Goal: Transaction & Acquisition: Purchase product/service

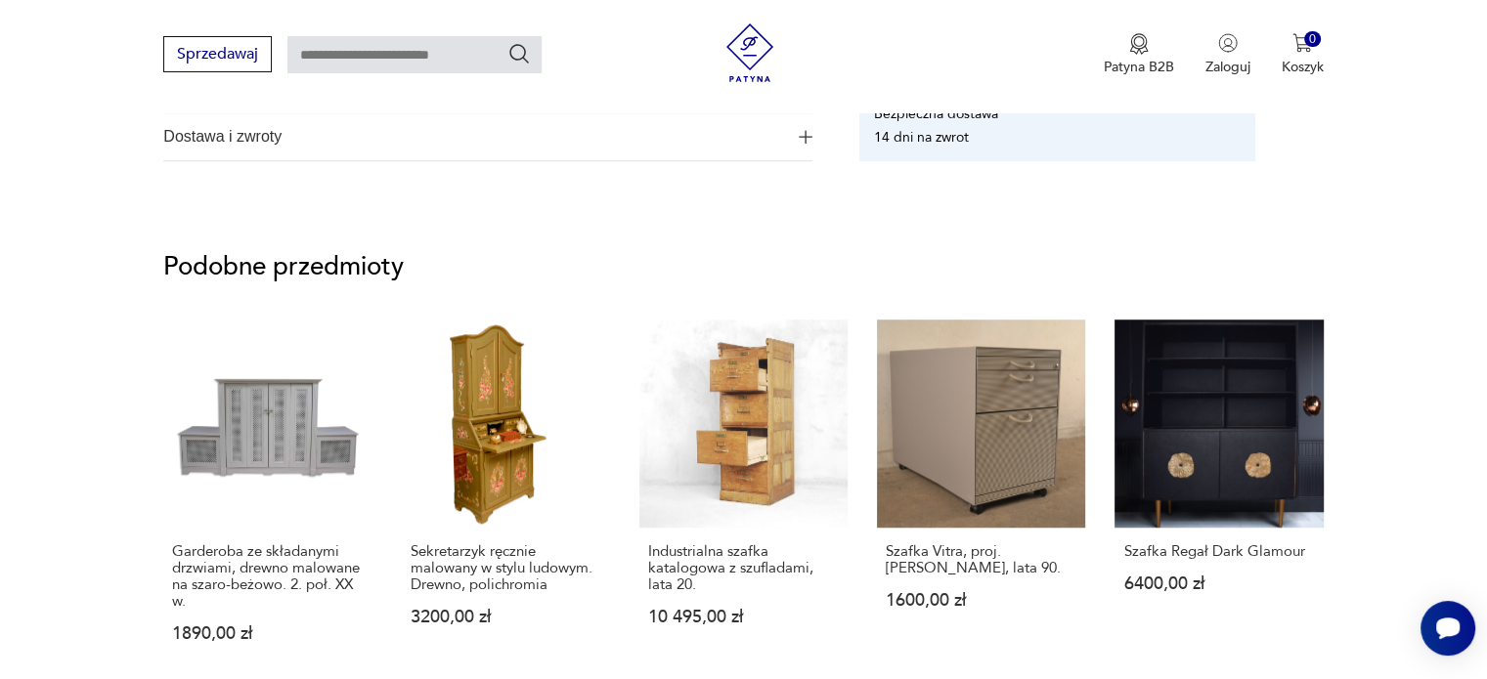
scroll to position [1384, 0]
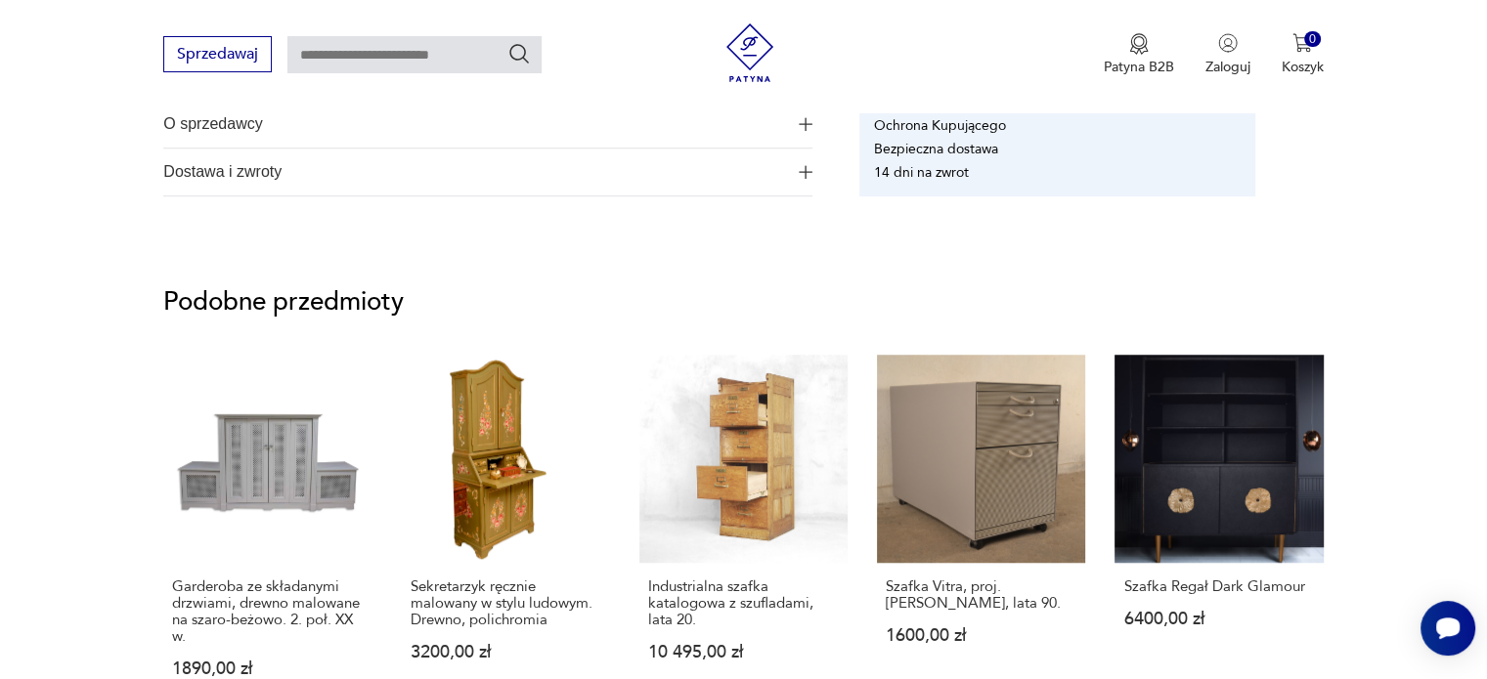
click at [425, 87] on div "Sprzedawaj Patyna B2B Zaloguj 0 Koszyk Twój koszyk ( 0 ) Brak produktów w koszy…" at bounding box center [743, 56] width 1487 height 112
click at [1316, 430] on link "Szafka Regał Dark Glamour 6400,00 zł" at bounding box center [1218, 535] width 208 height 361
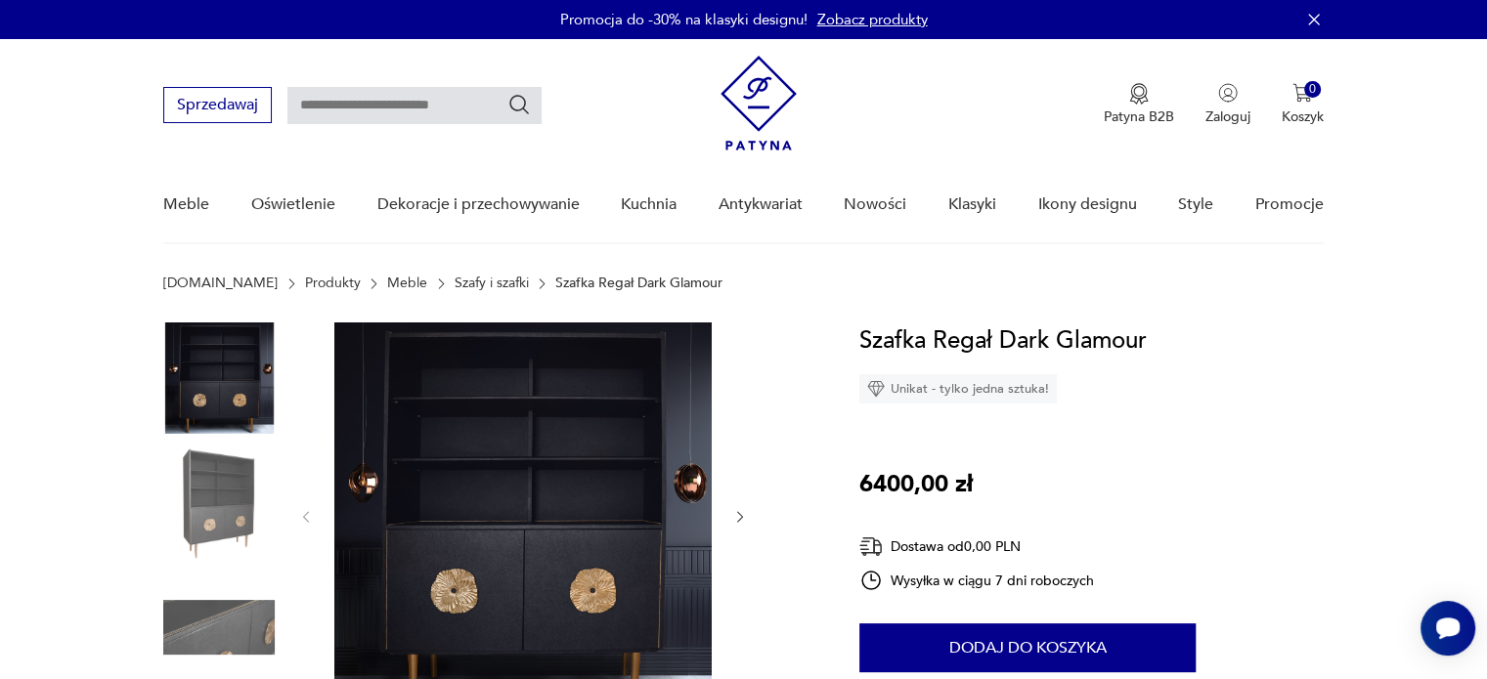
click at [1316, 430] on div "Szafka Regał Dark Glamour Unikat - tylko jedna sztuka! 6400,00 zł Dostawa od 0,…" at bounding box center [1091, 591] width 464 height 536
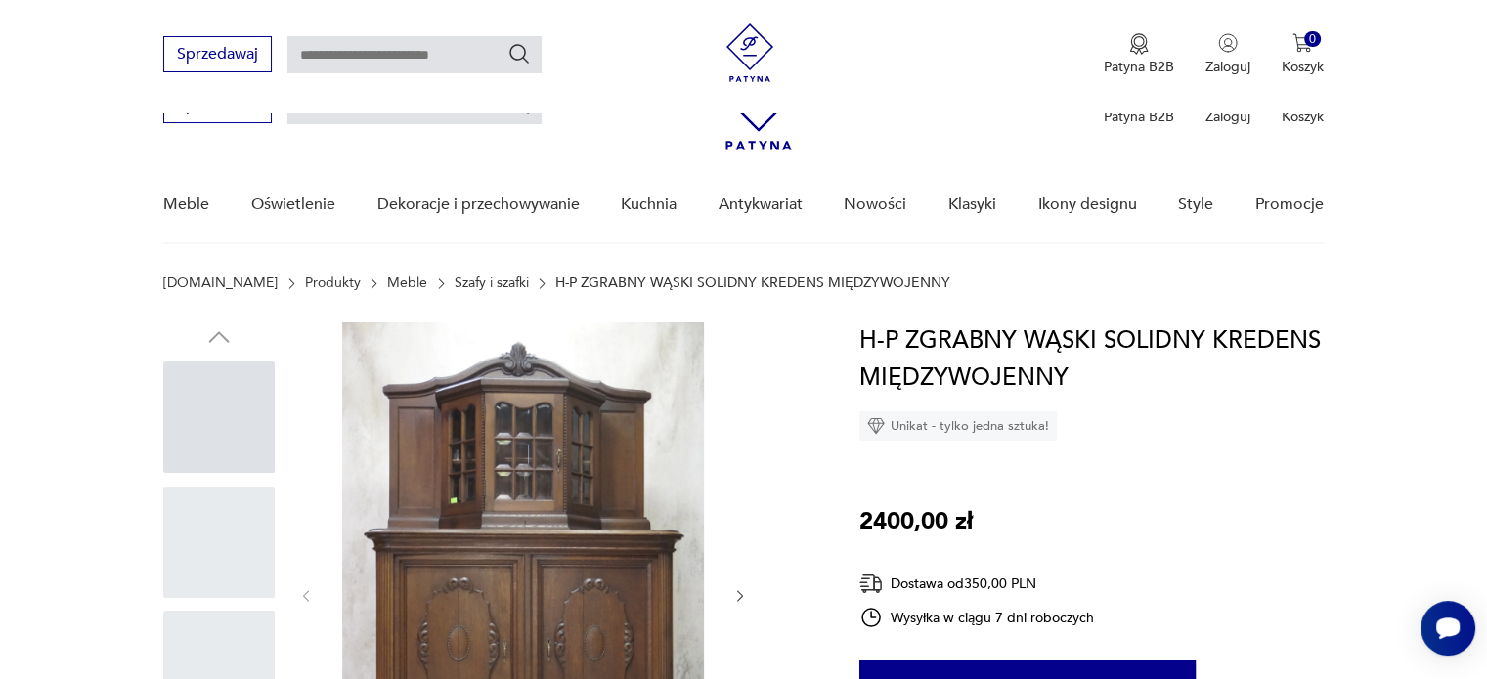
scroll to position [748, 0]
